Goal: Navigation & Orientation: Understand site structure

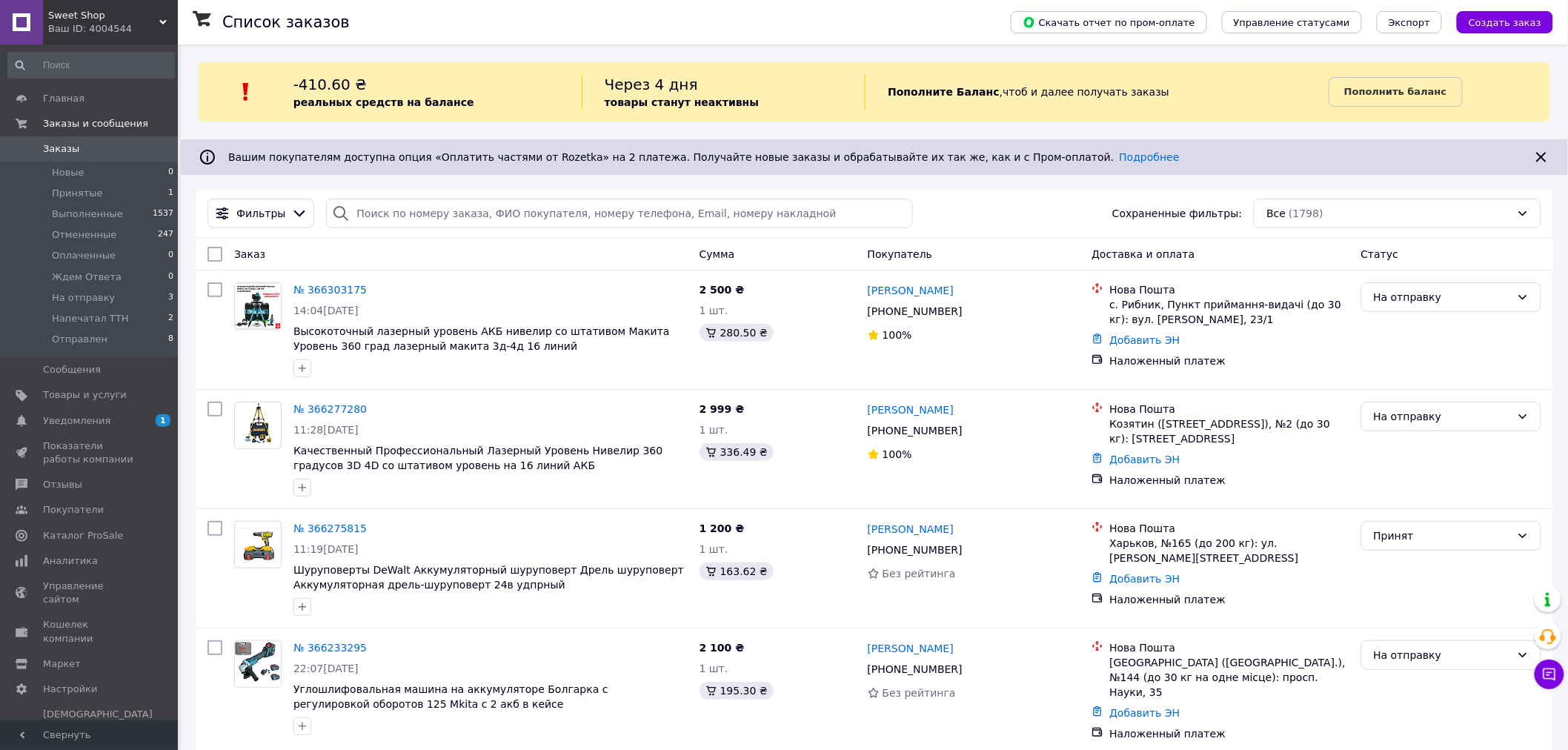
click at [70, 83] on div "Главная Заказы и сообщения Заказы 0 Новые 0 Принятые 1 Выполненные 1537 Отменен…" at bounding box center [91, 385] width 183 height 680
click at [63, 96] on span "Главная" at bounding box center [64, 98] width 42 height 14
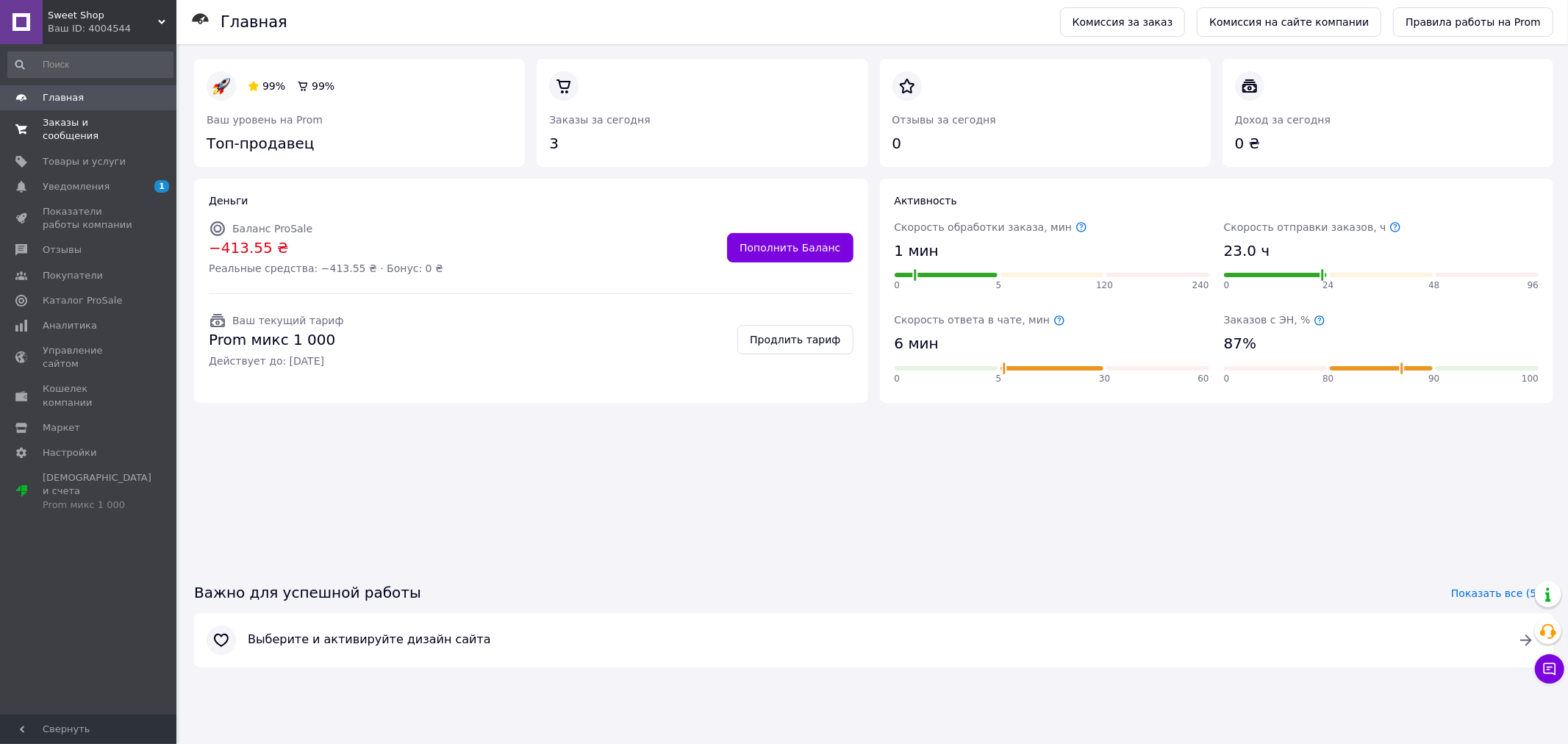
click at [92, 121] on span "Заказы и сообщения" at bounding box center [89, 129] width 93 height 26
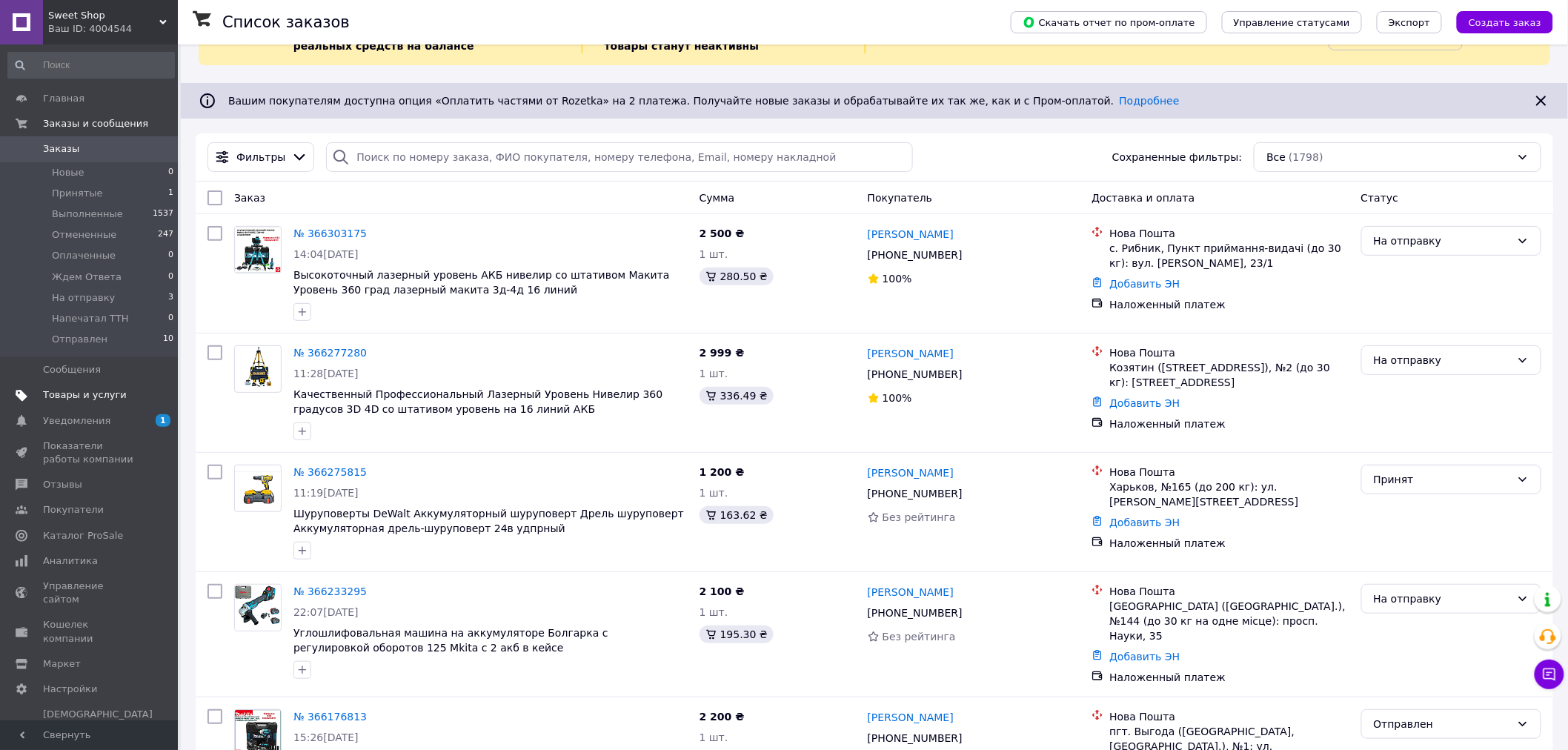
scroll to position [83, 0]
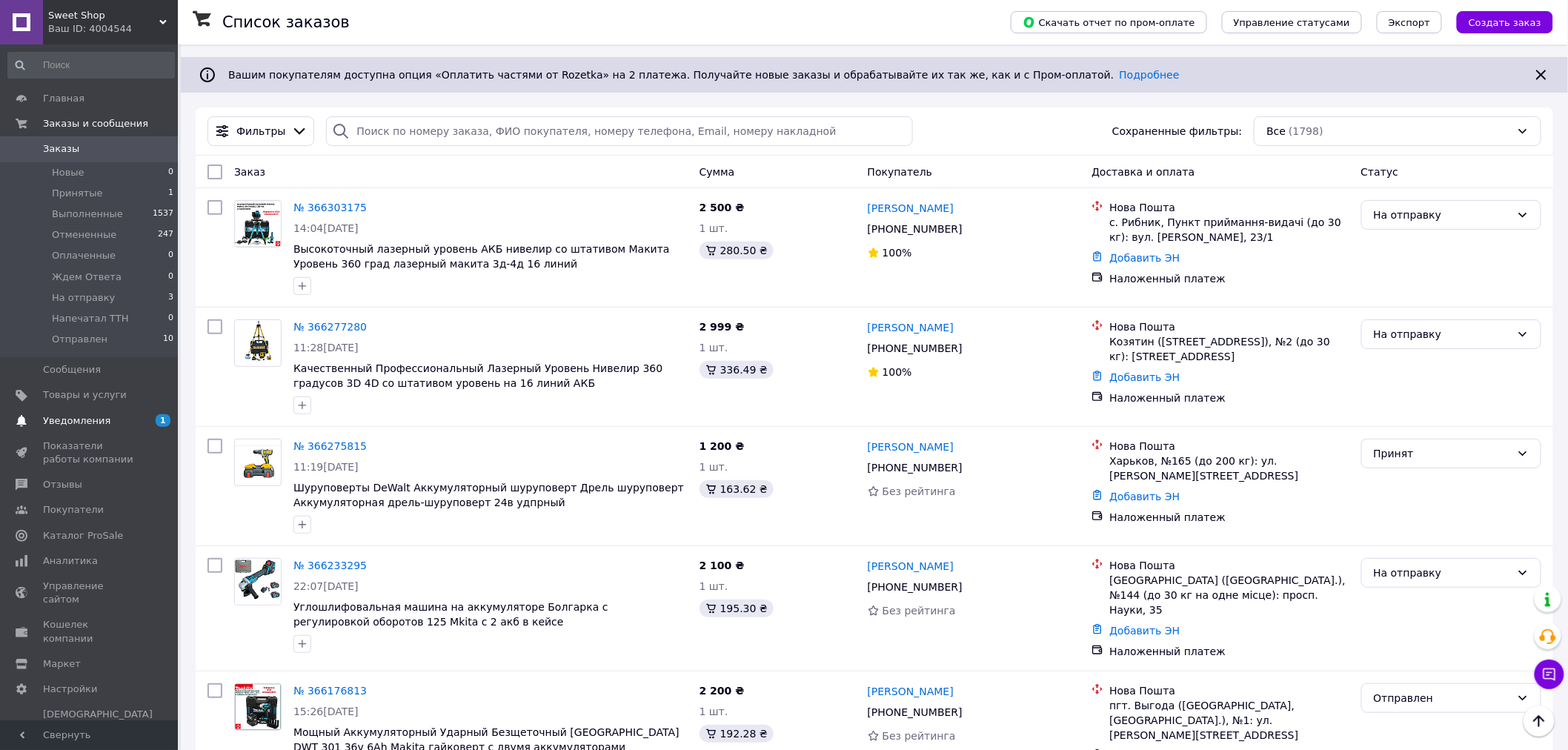
click at [90, 419] on span "Уведомления" at bounding box center [77, 421] width 67 height 14
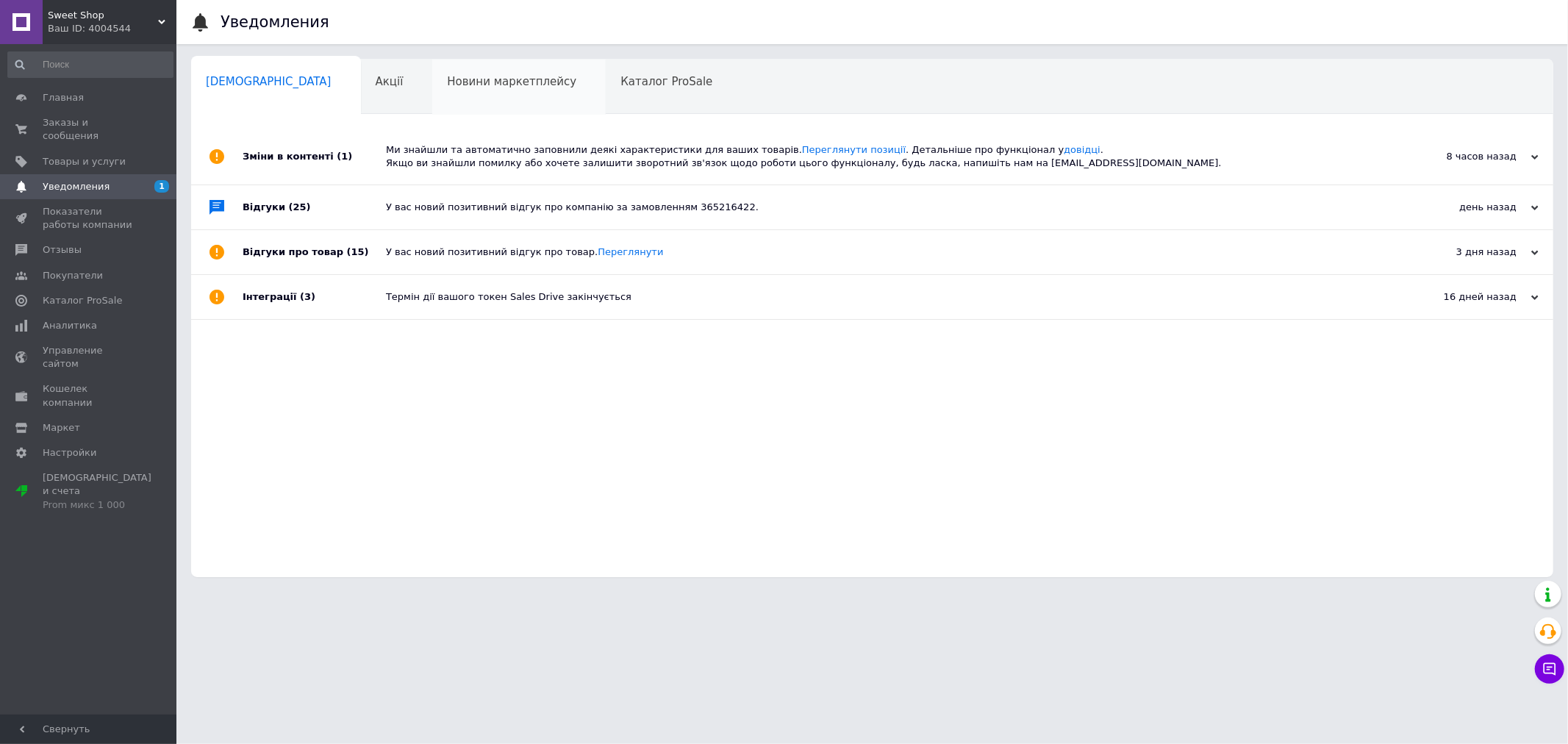
click at [447, 85] on span "Новини маркетплейсу" at bounding box center [512, 82] width 129 height 14
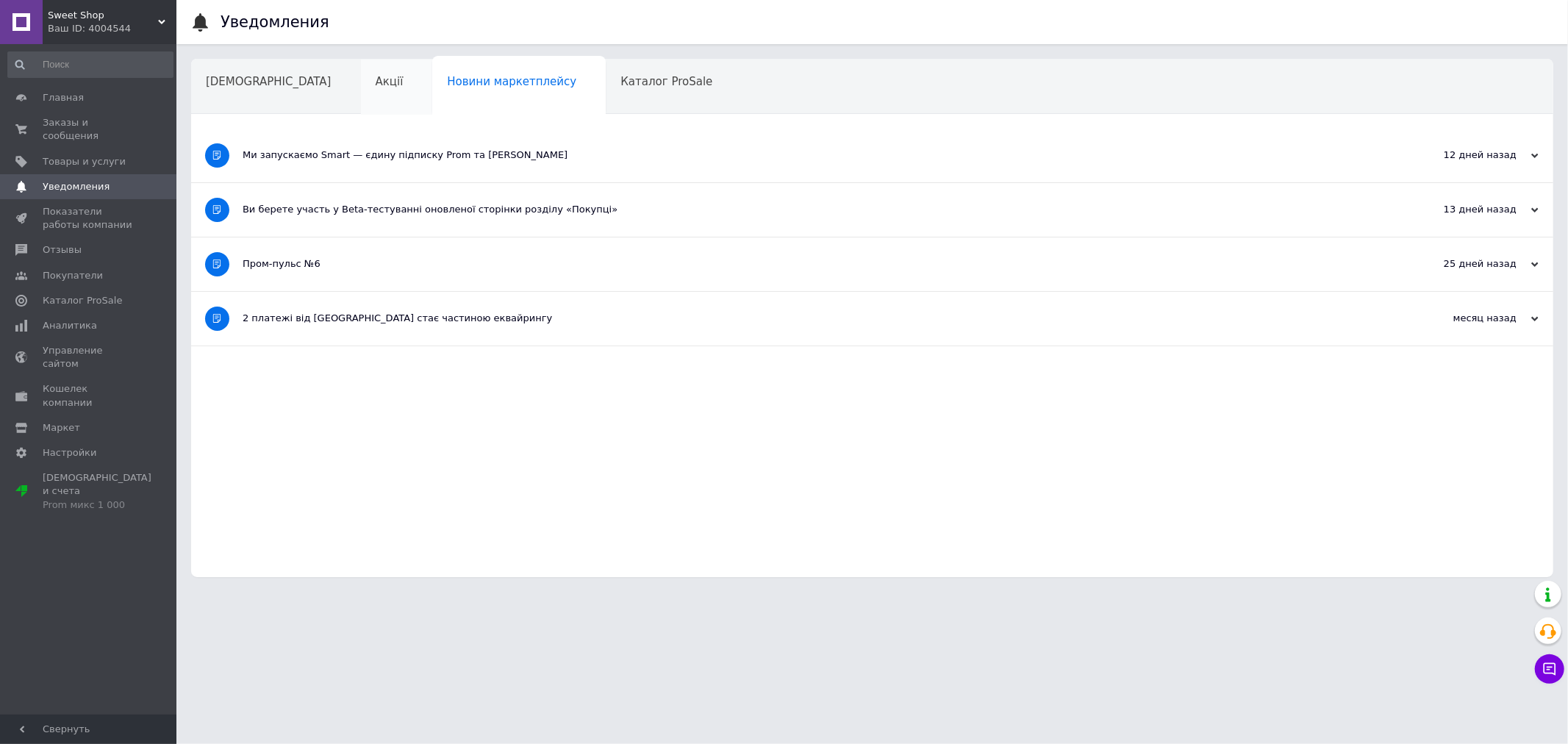
click at [361, 85] on div "Акції" at bounding box center [397, 87] width 72 height 56
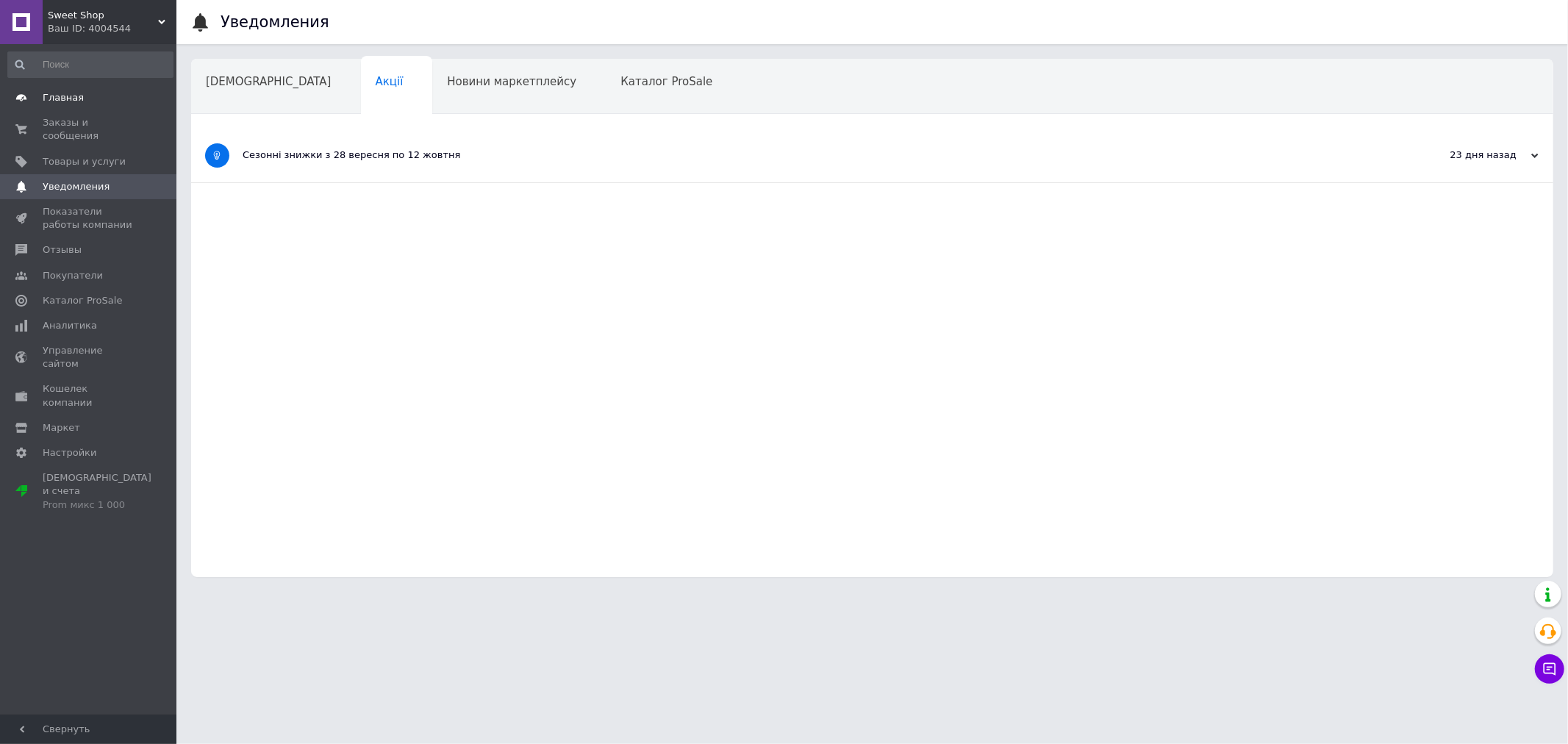
click at [59, 96] on span "Главная" at bounding box center [63, 98] width 41 height 14
